Goal: Transaction & Acquisition: Purchase product/service

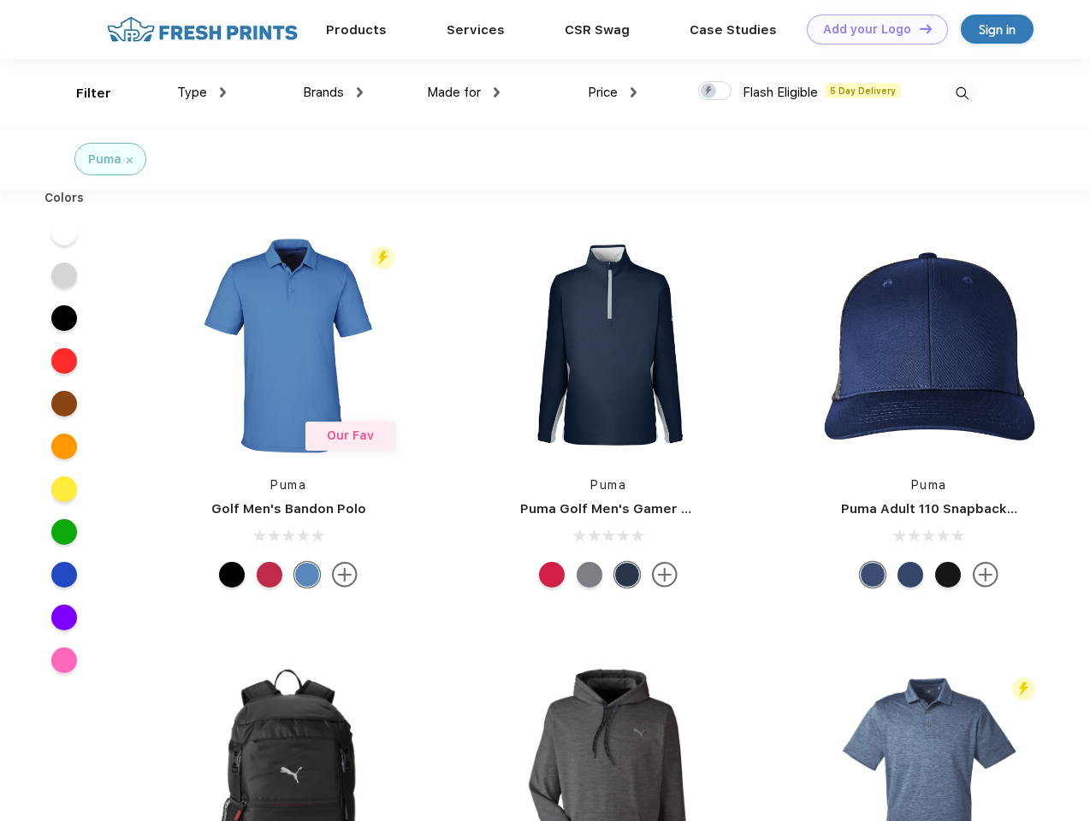
scroll to position [1, 0]
click at [871, 29] on link "Add your Logo Design Tool" at bounding box center [877, 30] width 141 height 30
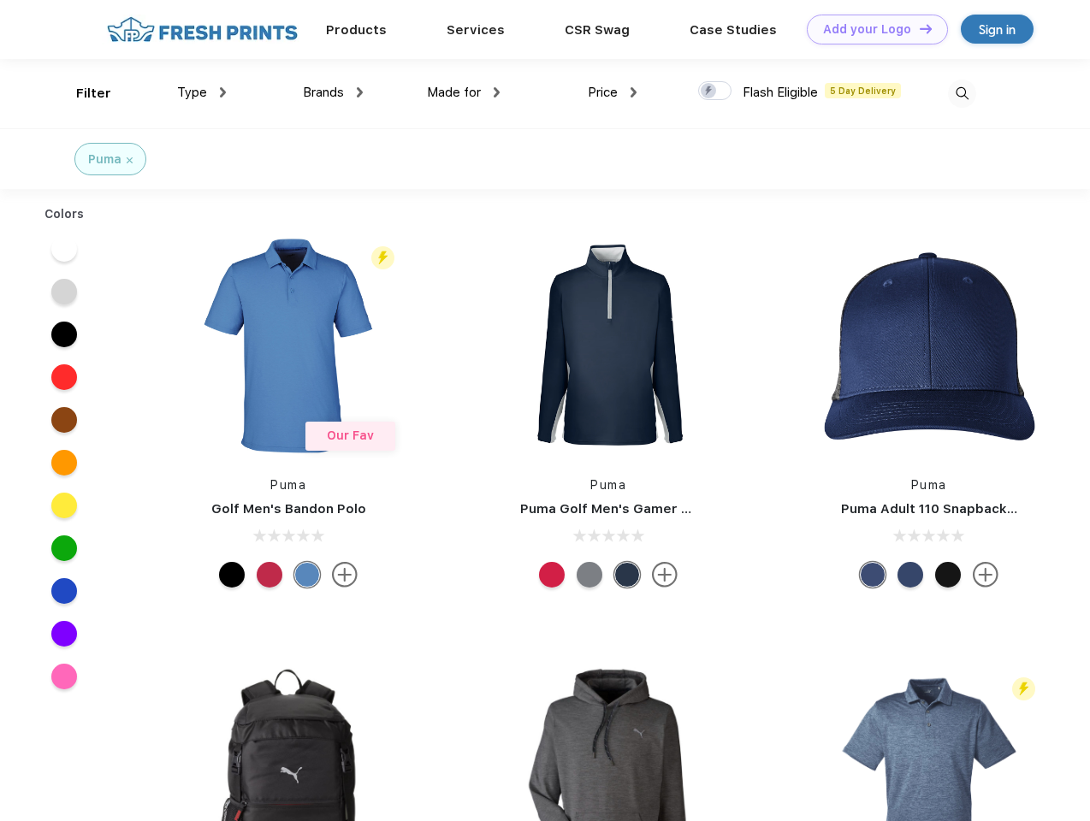
click at [0, 0] on div "Design Tool" at bounding box center [0, 0] width 0 height 0
click at [918, 28] on link "Add your Logo Design Tool" at bounding box center [877, 30] width 141 height 30
click at [82, 93] on div "Filter" at bounding box center [93, 94] width 35 height 20
click at [202, 92] on span "Type" at bounding box center [192, 92] width 30 height 15
click at [333, 92] on span "Brands" at bounding box center [323, 92] width 41 height 15
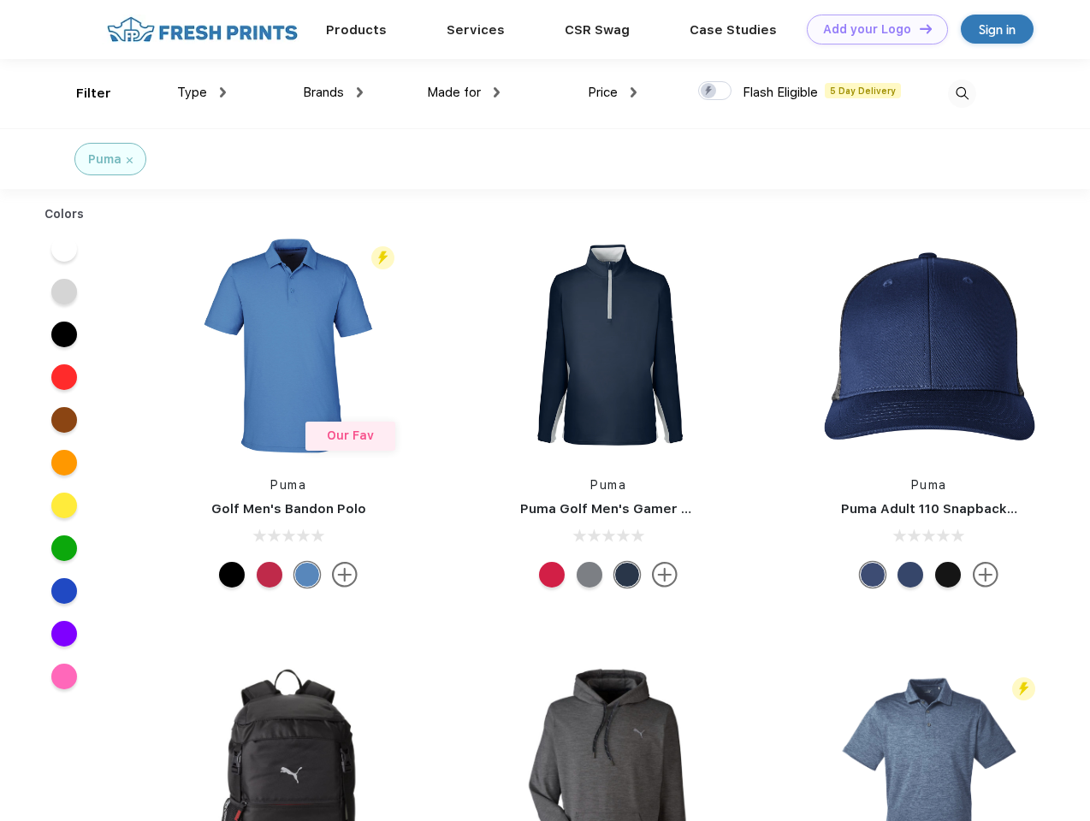
click at [464, 92] on span "Made for" at bounding box center [454, 92] width 54 height 15
click at [612, 92] on span "Price" at bounding box center [603, 92] width 30 height 15
click at [715, 92] on div at bounding box center [714, 90] width 33 height 19
click at [709, 92] on input "checkbox" at bounding box center [703, 85] width 11 height 11
click at [961, 93] on img at bounding box center [962, 94] width 28 height 28
